Goal: Task Accomplishment & Management: Use online tool/utility

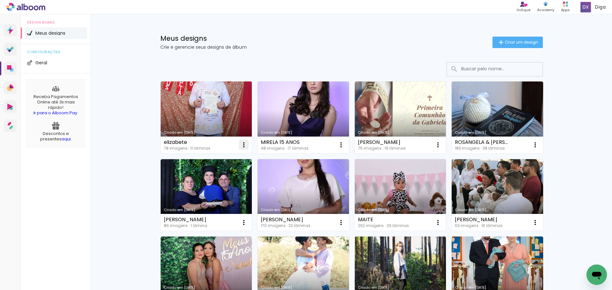
click at [241, 143] on iron-icon at bounding box center [244, 145] width 8 height 8
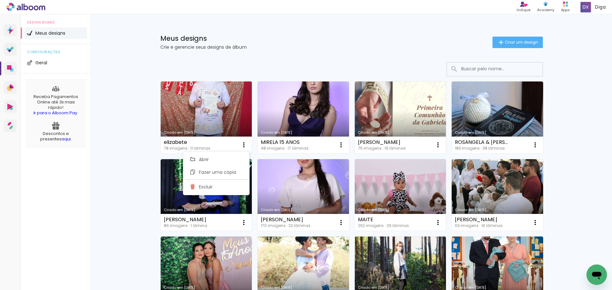
click at [226, 119] on link "Criado em [DATE]" at bounding box center [207, 118] width 92 height 72
